Goal: Task Accomplishment & Management: Manage account settings

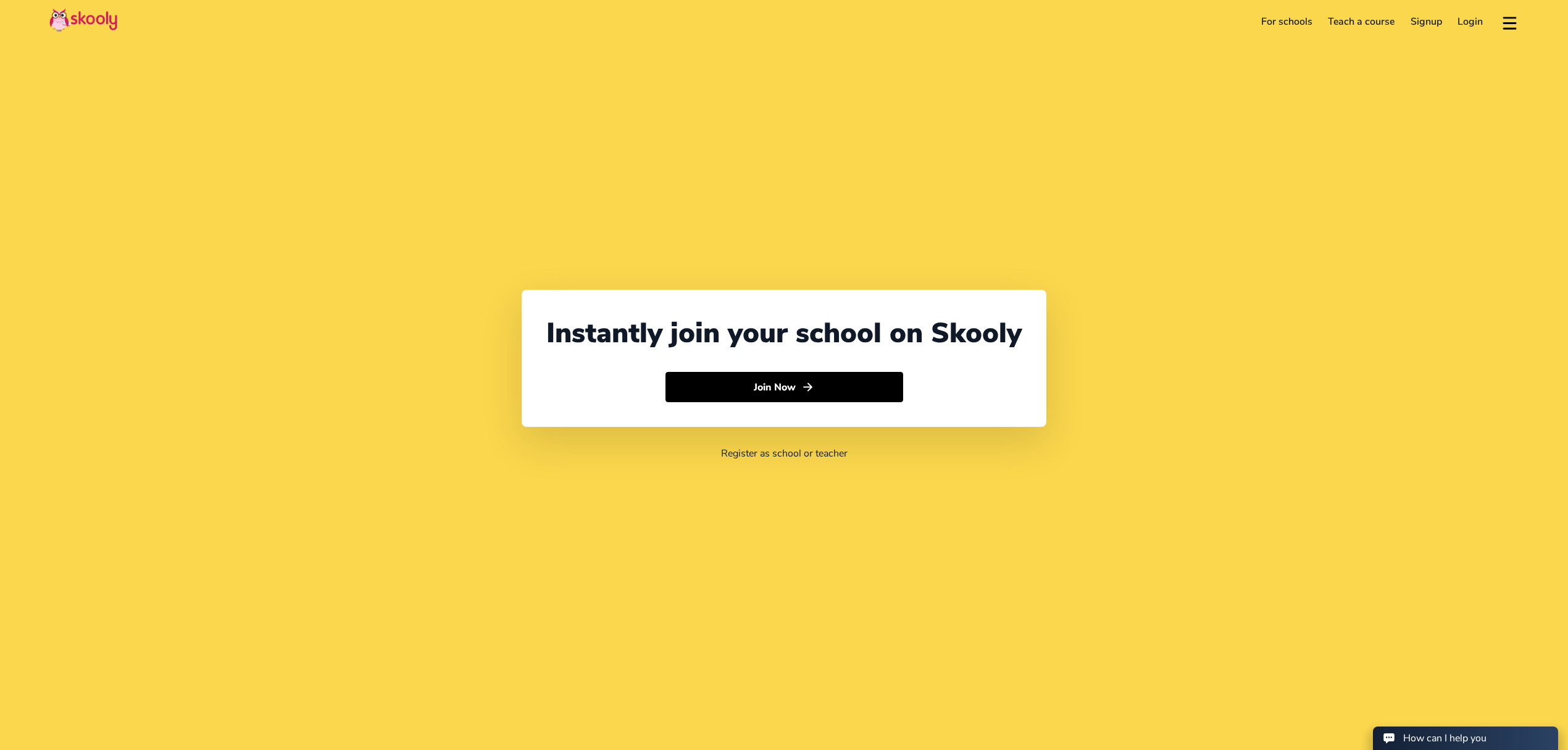
select select "971"
select select "[GEOGRAPHIC_DATA]"
select select "[GEOGRAPHIC_DATA]/[GEOGRAPHIC_DATA]"
click at [1473, 21] on link "Login" at bounding box center [1471, 21] width 41 height 20
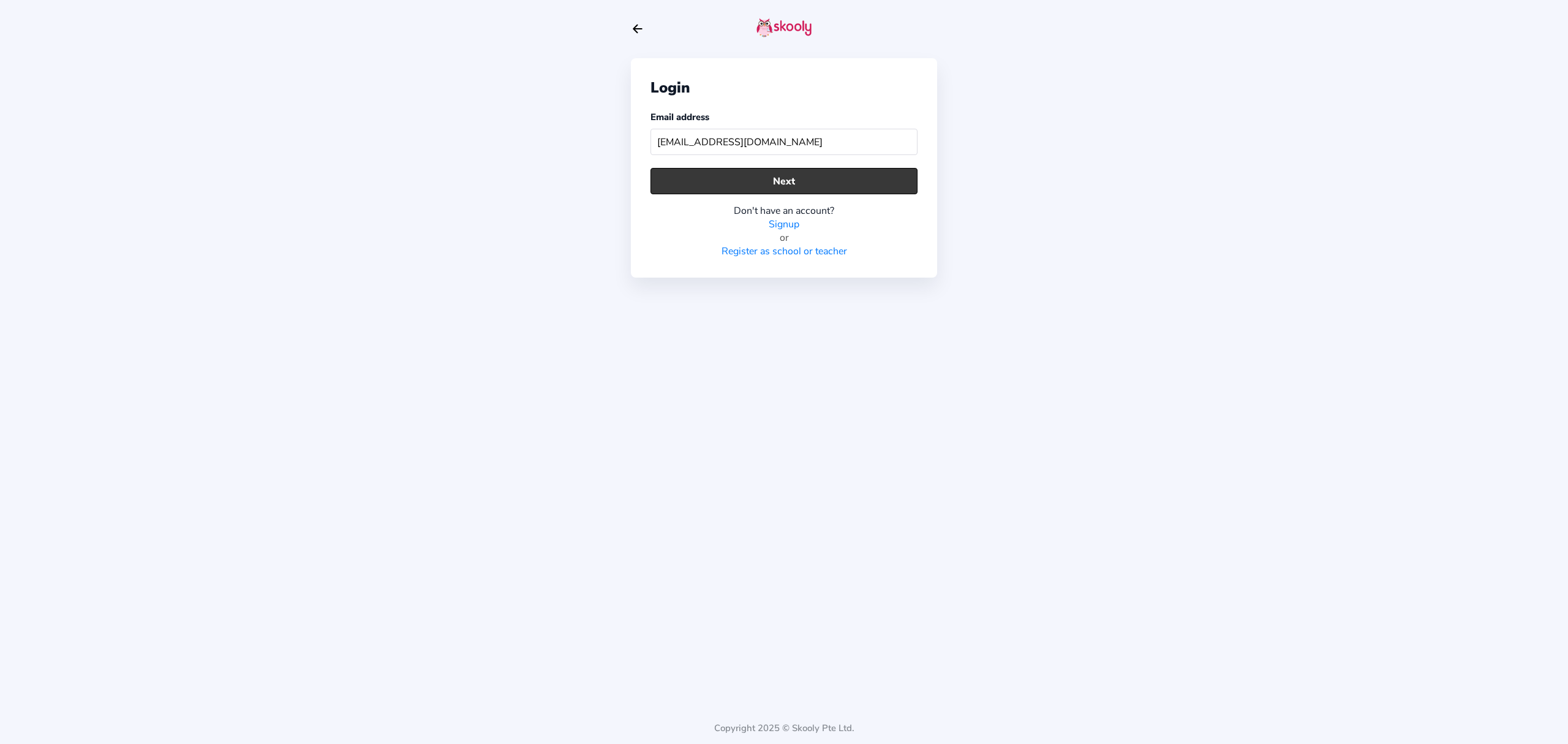
type input "[EMAIL_ADDRESS][DOMAIN_NAME]"
click at [826, 179] on button "Next" at bounding box center [784, 181] width 267 height 26
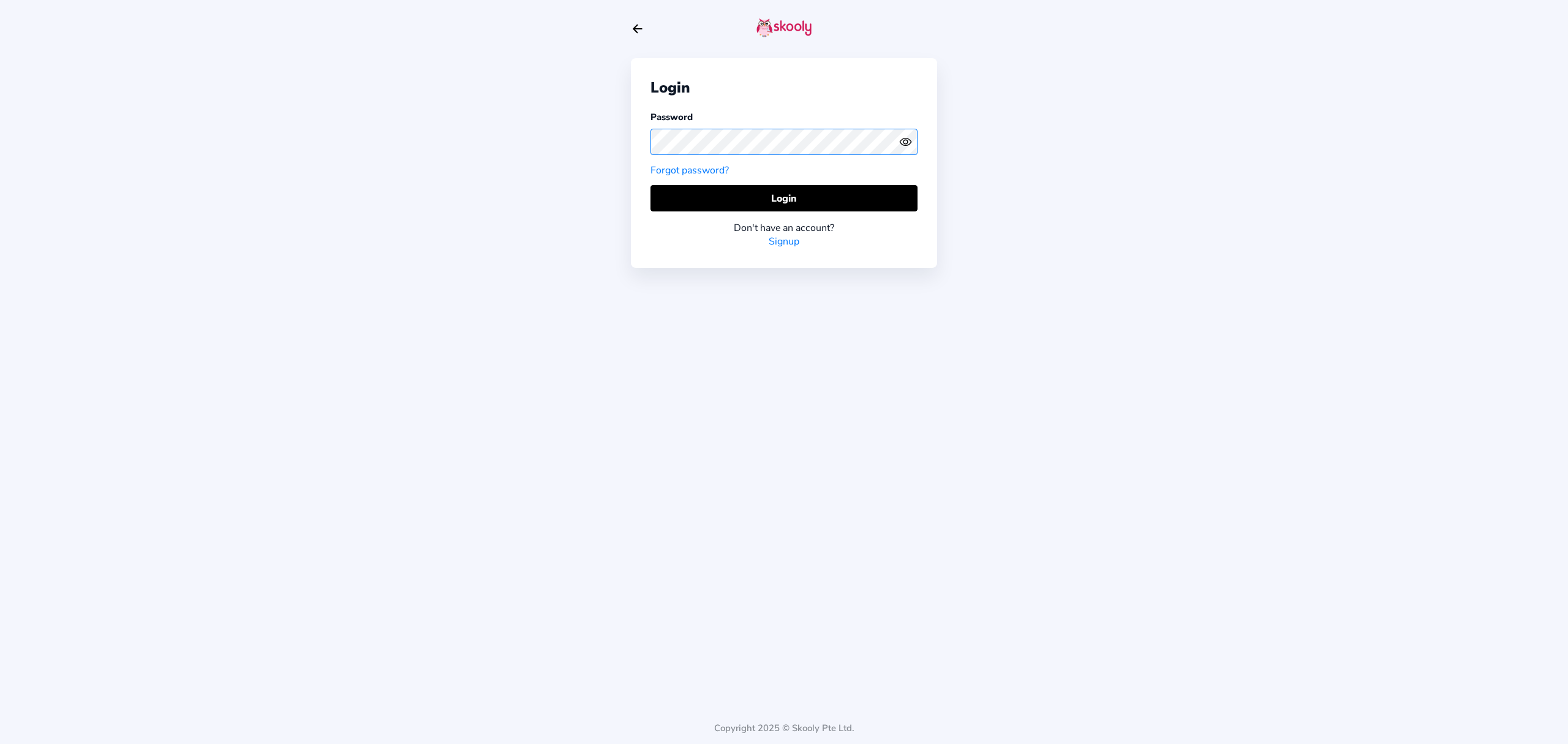
click at [616, 135] on div "Login Password Forgot password? Login Don't have an account? Signup Copyright 2…" at bounding box center [784, 372] width 1568 height 744
click at [899, 141] on icon "Eye" at bounding box center [906, 142] width 13 height 13
click at [909, 143] on icon "eye off outline" at bounding box center [905, 141] width 12 height 9
click at [829, 195] on button "Login" at bounding box center [784, 198] width 267 height 26
click at [900, 144] on icon "Eye" at bounding box center [906, 142] width 13 height 13
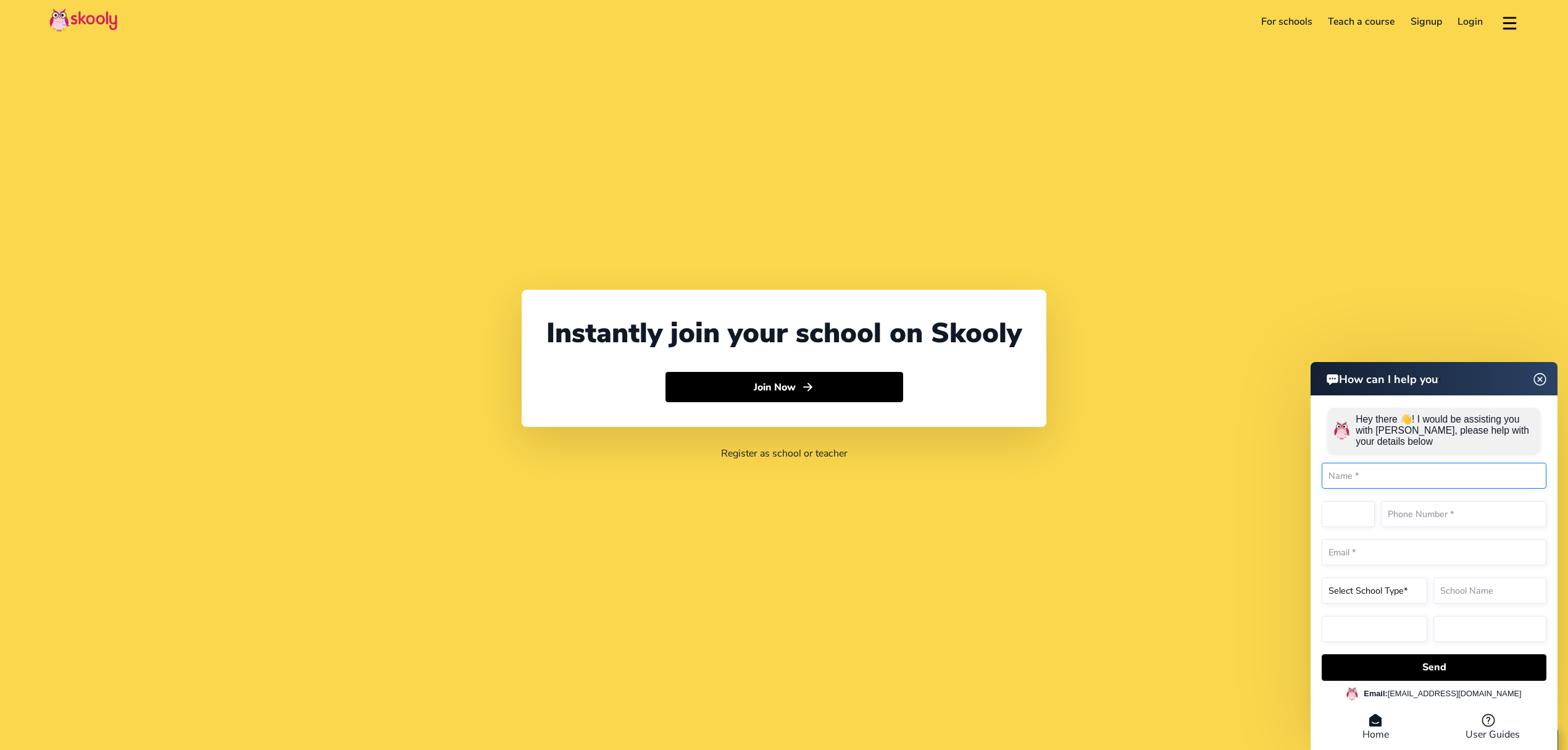
select select "971"
select select "[GEOGRAPHIC_DATA]"
select select "[GEOGRAPHIC_DATA]/[GEOGRAPHIC_DATA]"
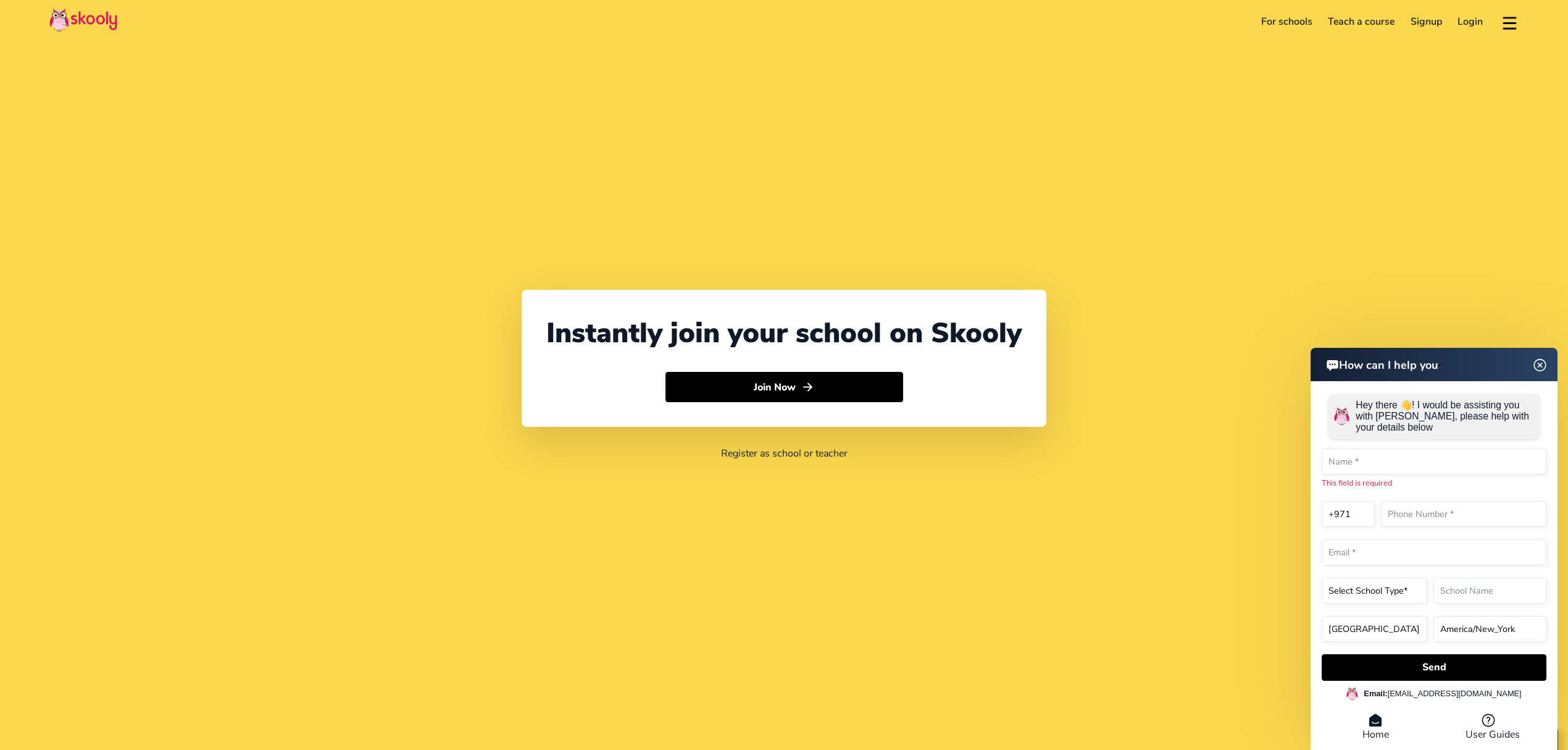
click at [1470, 18] on link "Login" at bounding box center [1471, 21] width 41 height 20
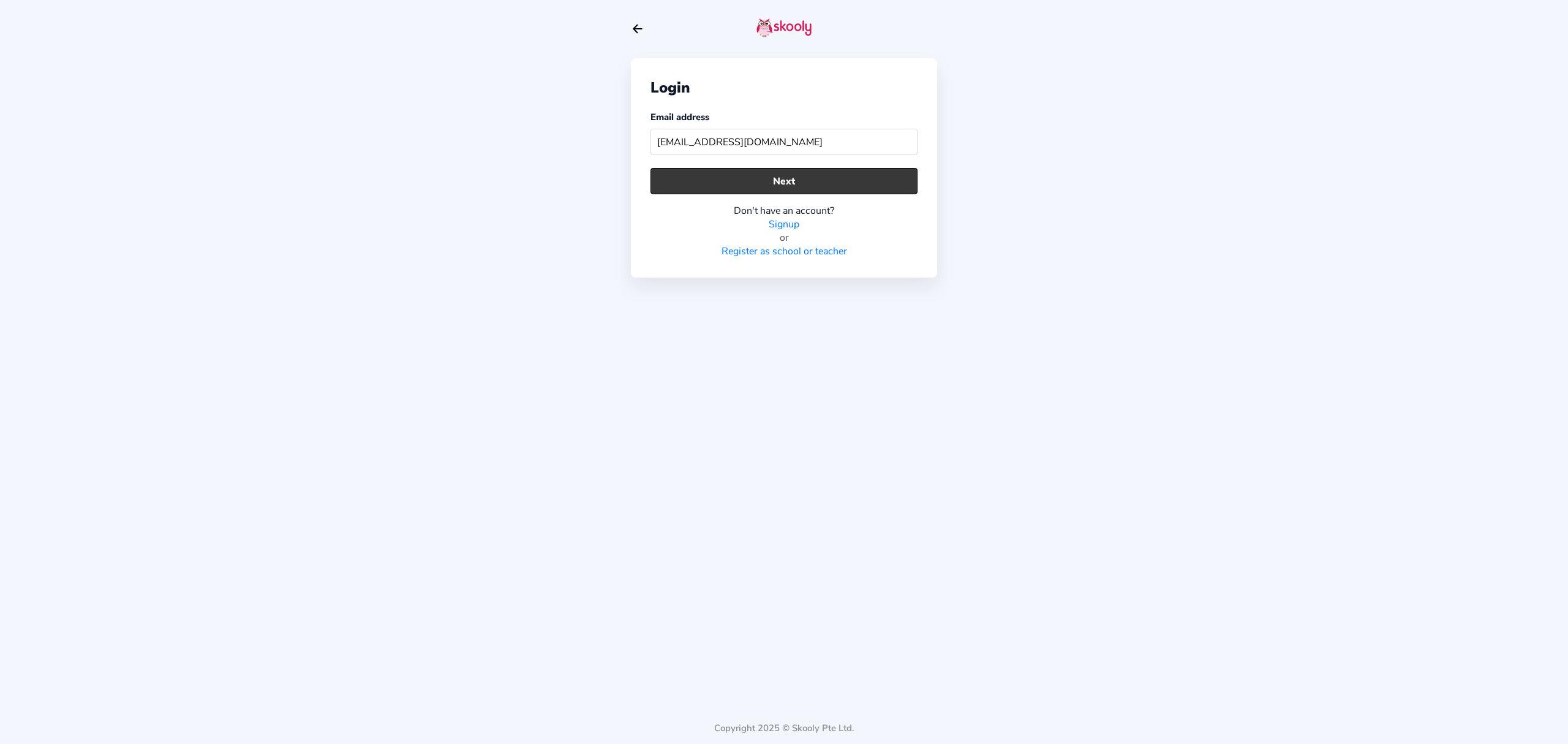
type input "[EMAIL_ADDRESS][DOMAIN_NAME]"
click at [794, 187] on button "Next" at bounding box center [784, 181] width 267 height 26
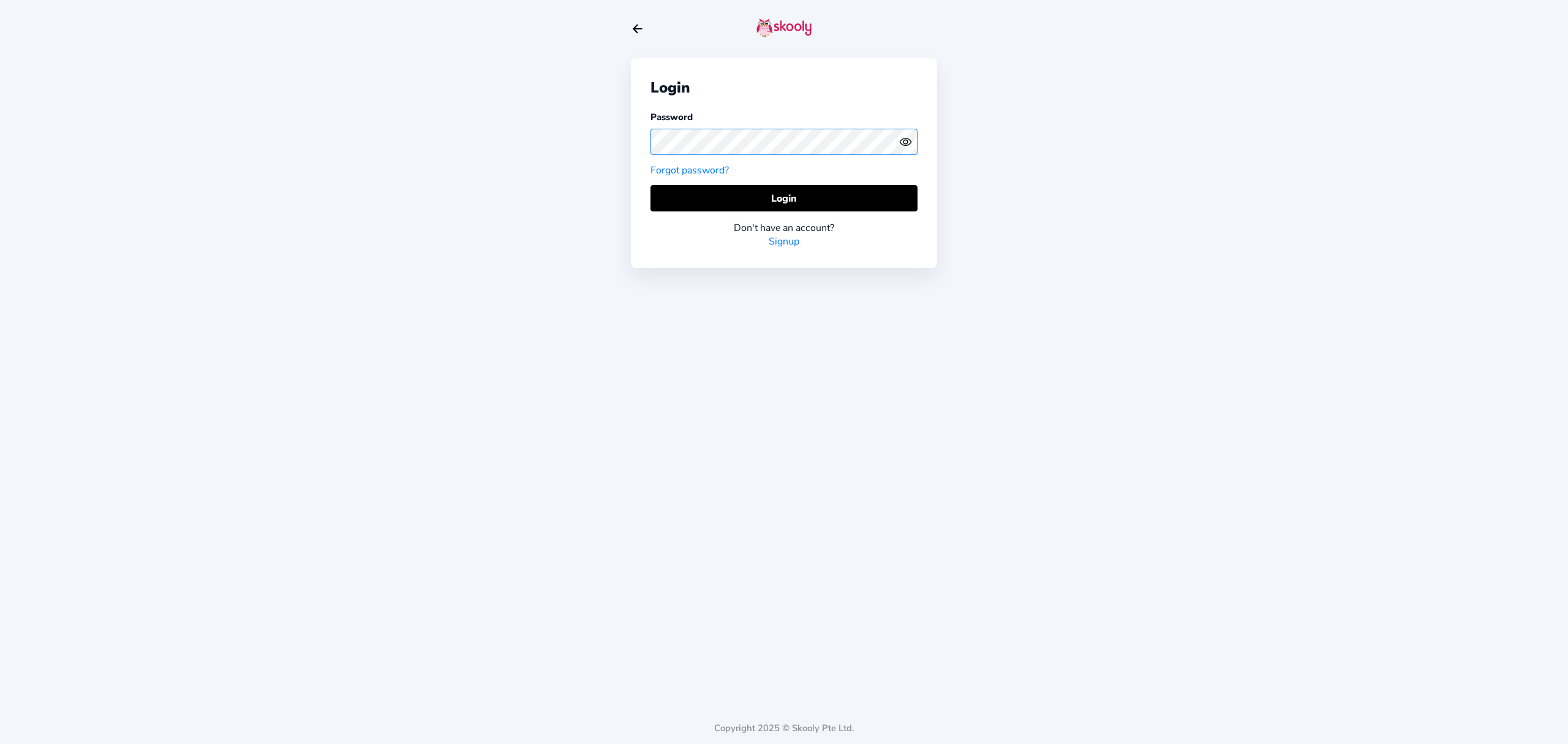
click at [598, 141] on div "Login Password Forgot password? Login Don't have an account? Signup Copyright 2…" at bounding box center [784, 372] width 1568 height 744
click at [904, 142] on circle "eye outline" at bounding box center [905, 141] width 4 height 4
click at [904, 142] on icon "eye off outline" at bounding box center [905, 142] width 5 height 5
click at [844, 195] on button "Login" at bounding box center [784, 198] width 267 height 26
